Goal: Information Seeking & Learning: Learn about a topic

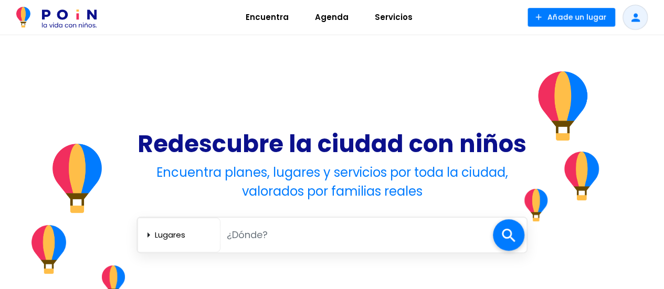
drag, startPoint x: 0, startPoint y: 0, endPoint x: 267, endPoint y: 241, distance: 359.9
click at [267, 241] on input "text" at bounding box center [356, 235] width 272 height 22
type input "Fuenlabrada"
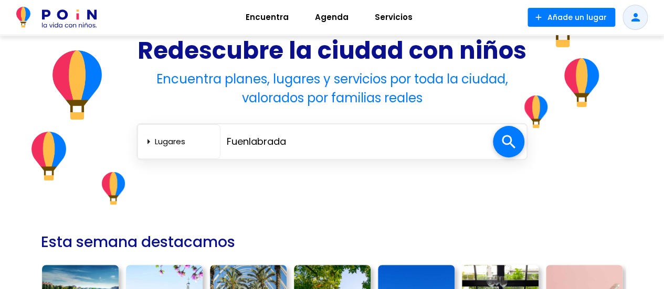
scroll to position [94, 0]
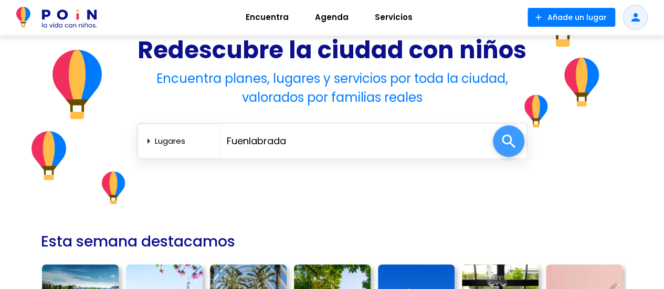
click at [500, 143] on span at bounding box center [508, 140] width 31 height 31
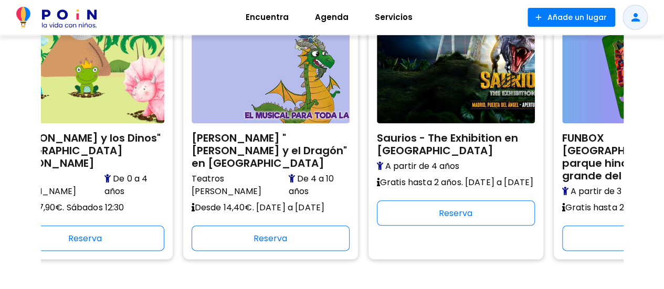
scroll to position [0, 421]
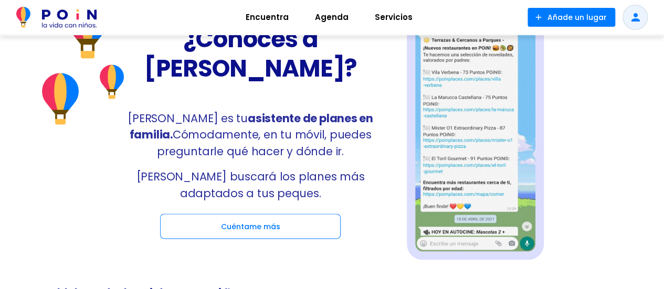
scroll to position [828, 0]
